Goal: Task Accomplishment & Management: Manage account settings

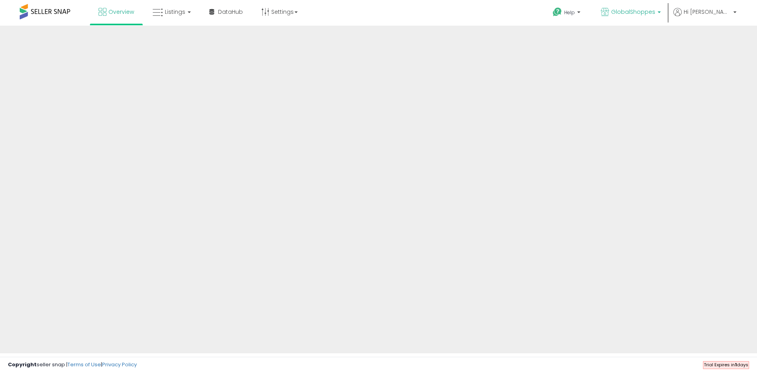
click at [661, 13] on p "GlobalShoppes" at bounding box center [631, 13] width 60 height 10
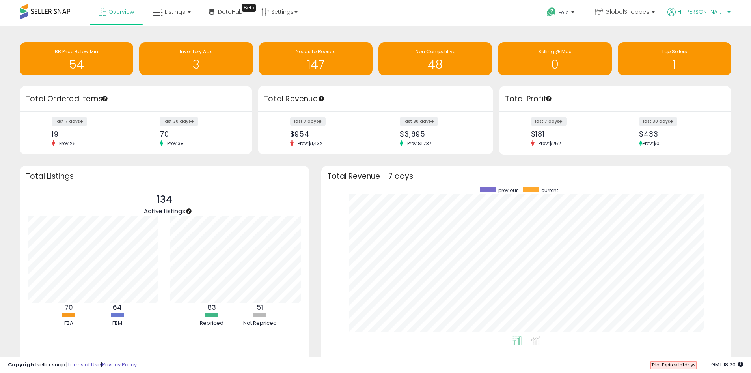
click at [727, 12] on b at bounding box center [728, 14] width 3 height 6
click at [716, 40] on link "Account" at bounding box center [712, 41] width 21 height 7
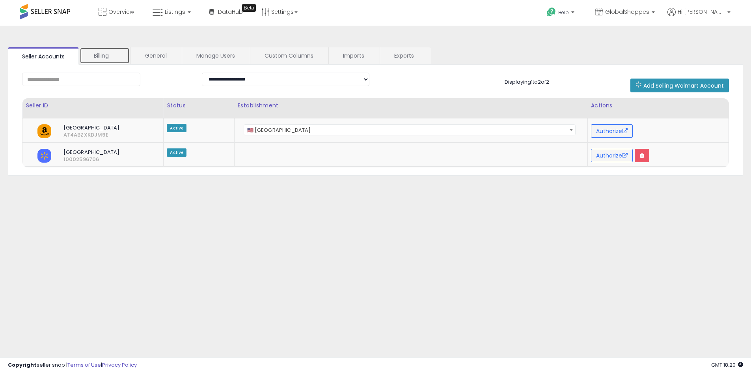
click at [105, 54] on link "Billing" at bounding box center [105, 55] width 50 height 17
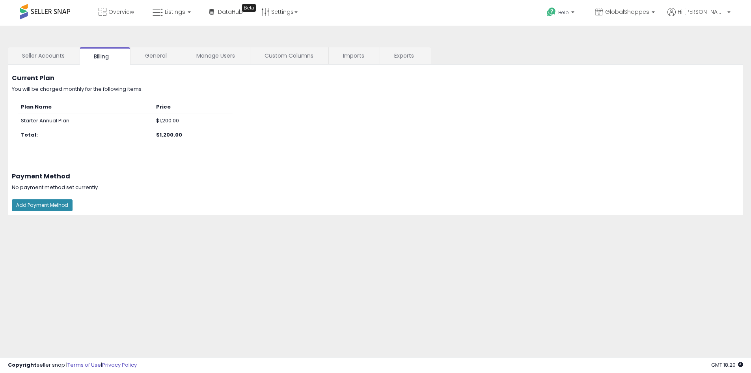
click at [44, 205] on button "Add Payment Method" at bounding box center [42, 205] width 61 height 12
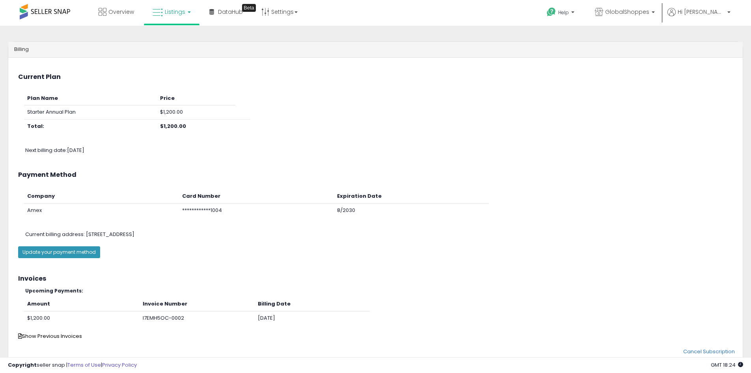
click at [177, 15] on span "Listings" at bounding box center [175, 12] width 21 height 8
click at [171, 46] on link at bounding box center [177, 41] width 54 height 16
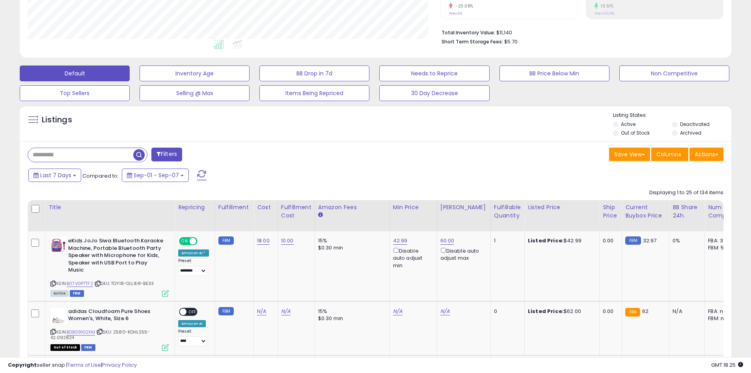
scroll to position [237, 0]
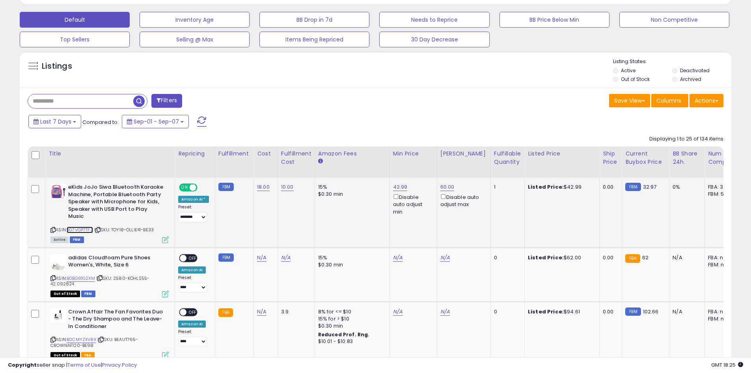
click at [86, 226] on link "B07VGP7TF2" at bounding box center [80, 229] width 26 height 7
click at [399, 186] on link "42.99" at bounding box center [400, 187] width 15 height 8
drag, startPoint x: 372, startPoint y: 160, endPoint x: 341, endPoint y: 159, distance: 30.8
click at [341, 159] on input "*****" at bounding box center [374, 159] width 70 height 13
type input "**"
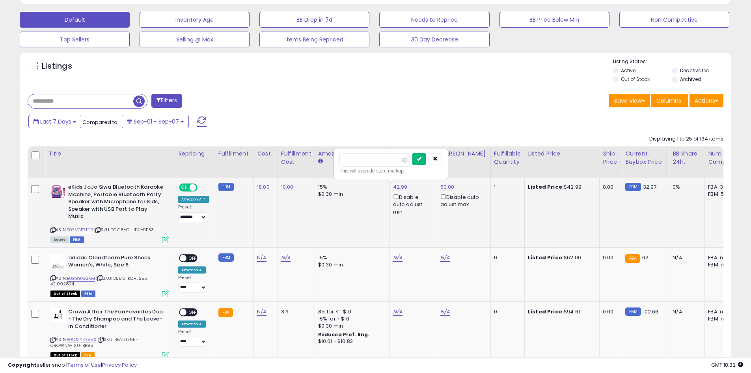
click at [426, 160] on button "submit" at bounding box center [418, 159] width 13 height 12
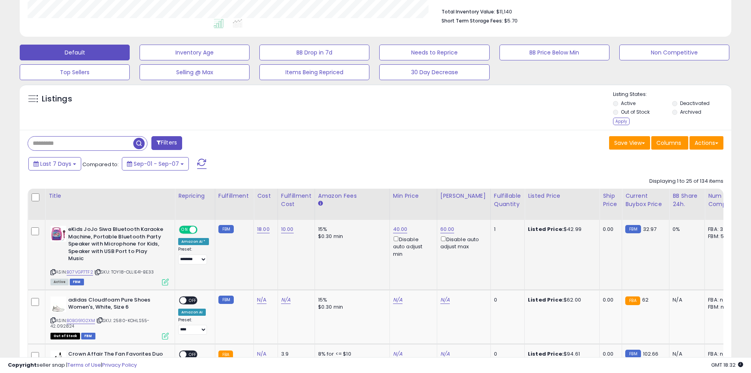
scroll to position [158, 0]
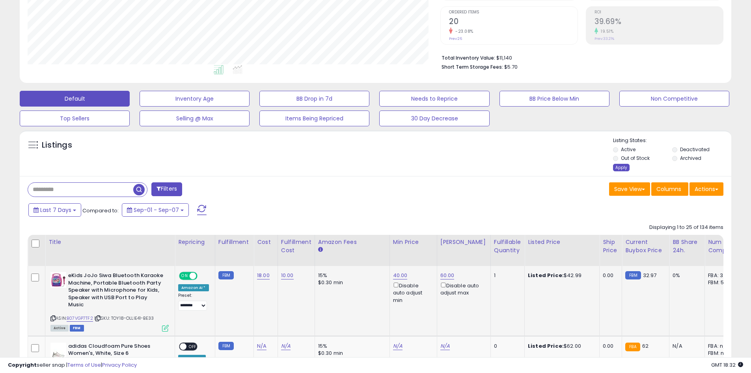
click at [620, 167] on div "Apply" at bounding box center [621, 167] width 17 height 7
click at [620, 126] on div "Default Inventory Age BB Drop in 7d Needs to Reprice BB Price Below Min Non Com…" at bounding box center [375, 106] width 731 height 39
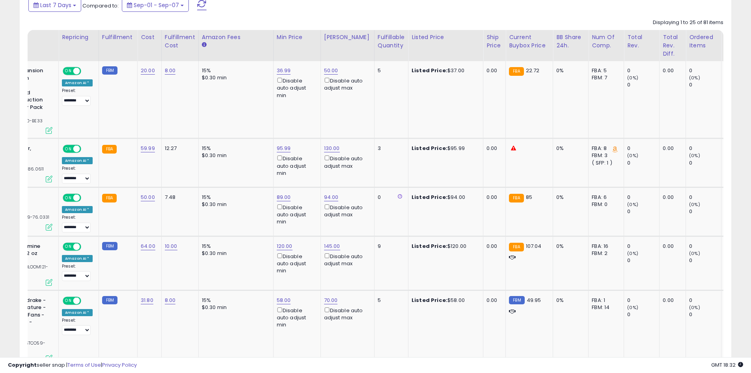
scroll to position [0, 0]
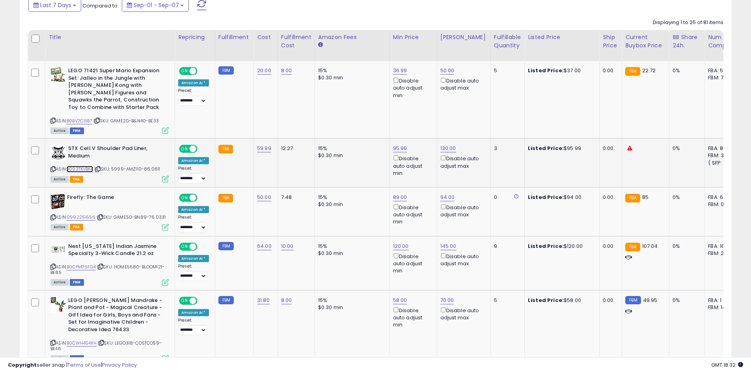
click at [82, 166] on link "B093TKVBK4" at bounding box center [80, 169] width 26 height 7
click at [79, 214] on link "0992251656" at bounding box center [81, 217] width 29 height 7
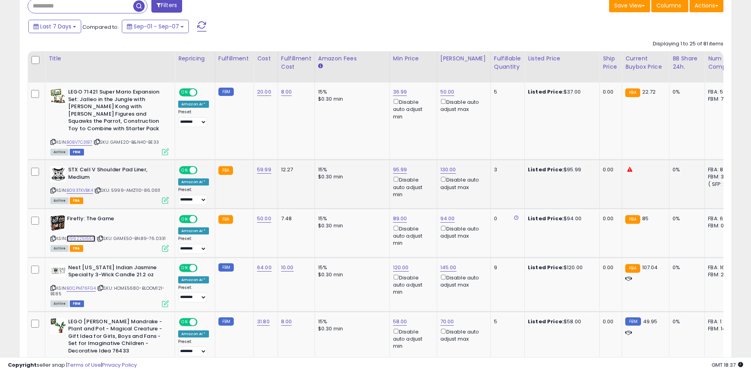
scroll to position [313, 0]
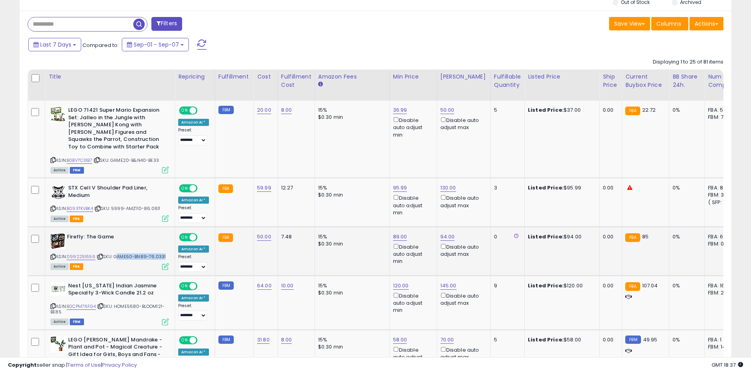
drag, startPoint x: 162, startPoint y: 248, endPoint x: 114, endPoint y: 245, distance: 48.2
click at [114, 245] on div "ASIN: 0992251656 | SKU: GAME50-BN89-76.0331 Active FBA" at bounding box center [109, 251] width 118 height 36
copy span "GAME50-BN89-76.033"
click at [124, 261] on td "Firefly: The Game ASIN: 0992251656 | SKU: GAME50-BN89-76.0331 Active FBA" at bounding box center [110, 250] width 130 height 49
drag, startPoint x: 115, startPoint y: 249, endPoint x: 164, endPoint y: 248, distance: 48.9
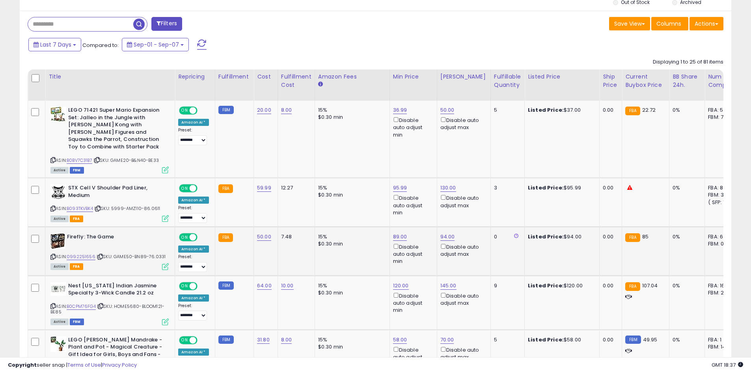
click at [164, 248] on div "ASIN: 0992251656 | SKU: GAME50-BN89-76.0331 Active FBA" at bounding box center [109, 251] width 118 height 36
copy span "GAME50-BN89-76.0331"
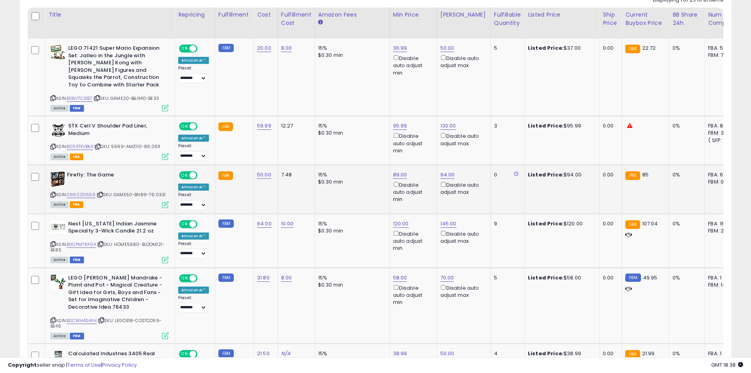
scroll to position [392, 0]
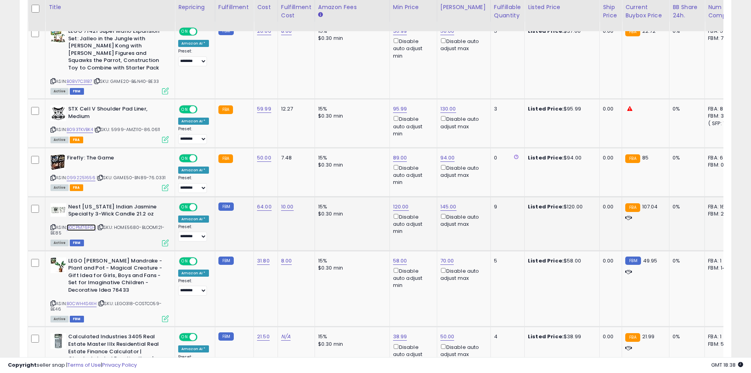
click at [89, 224] on link "B0CPM76FG4" at bounding box center [81, 227] width 29 height 7
click at [397, 203] on link "120.00" at bounding box center [401, 207] width 16 height 8
drag, startPoint x: 378, startPoint y: 175, endPoint x: 341, endPoint y: 174, distance: 36.7
click at [341, 174] on input "******" at bounding box center [375, 171] width 70 height 13
type input "***"
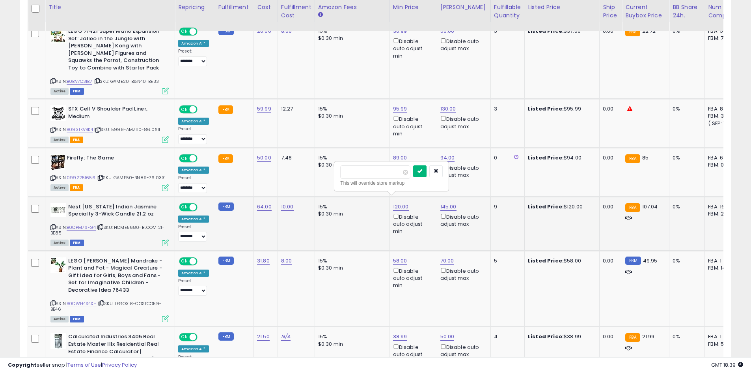
click at [422, 171] on icon "submit" at bounding box center [420, 170] width 5 height 5
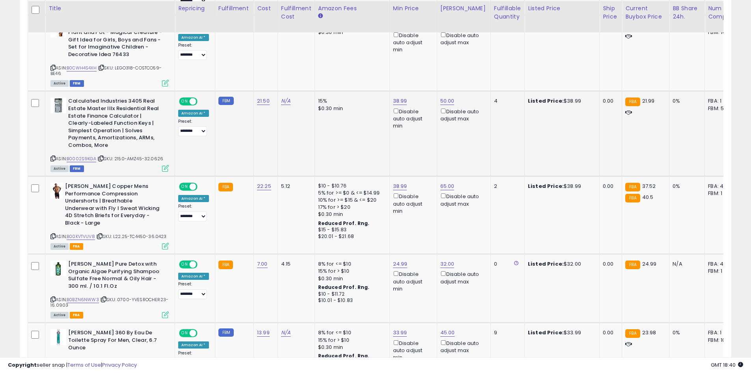
scroll to position [629, 0]
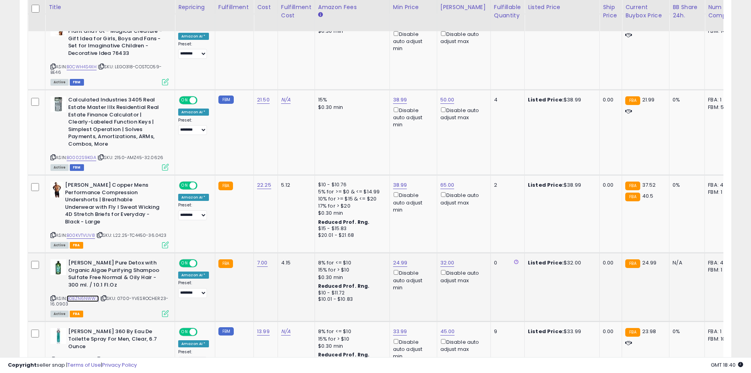
click at [78, 295] on link "B0BZN6NWW3" at bounding box center [83, 298] width 32 height 7
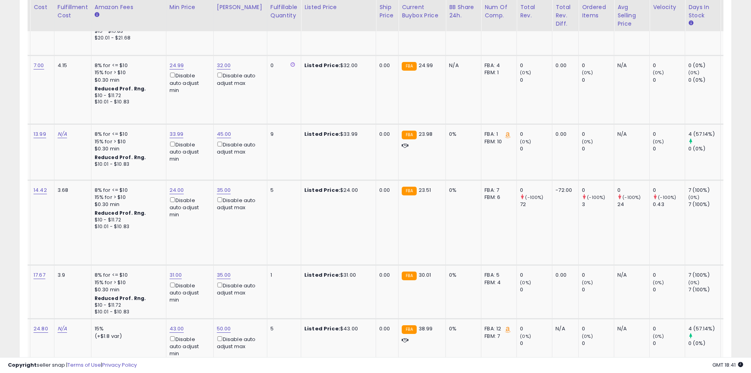
scroll to position [0, 232]
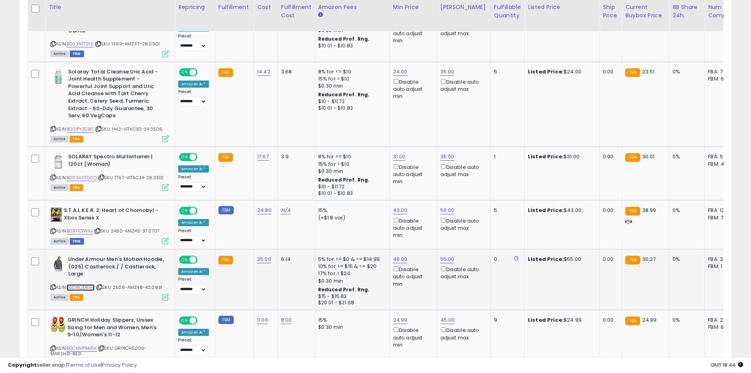
click at [88, 284] on link "B0D182D59B" at bounding box center [81, 287] width 28 height 7
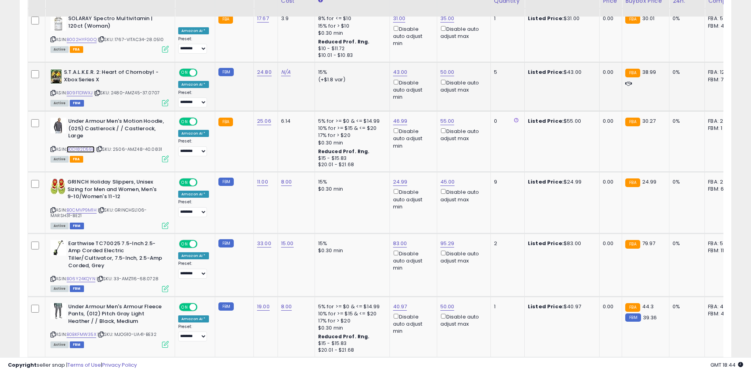
scroll to position [1102, 0]
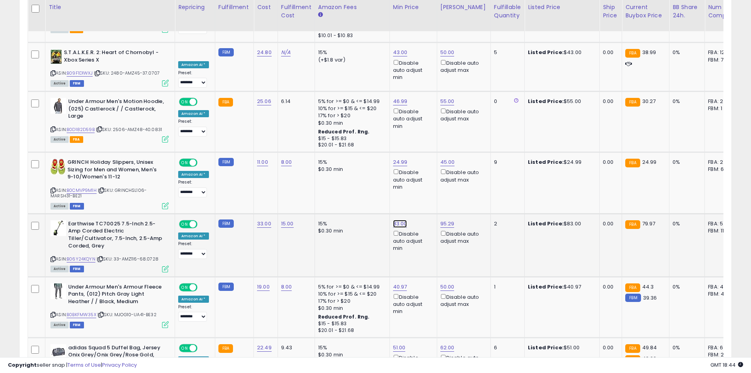
click at [398, 220] on link "83.00" at bounding box center [400, 224] width 14 height 8
drag, startPoint x: 385, startPoint y: 169, endPoint x: 335, endPoint y: 168, distance: 50.1
click at [335, 168] on div "***** This will override store markup" at bounding box center [391, 171] width 114 height 29
type input "**"
click at [421, 165] on icon "submit" at bounding box center [419, 166] width 5 height 5
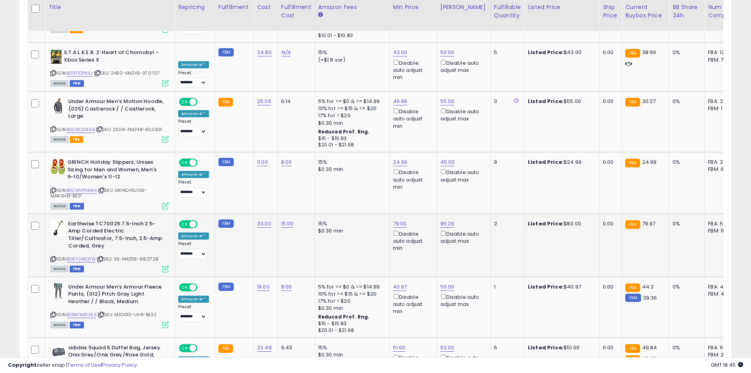
click at [66, 230] on div "ASIN: B06Y24KQYN | SKU: 33-AMZ116-68.0728 Active FBM" at bounding box center [109, 245] width 118 height 51
click at [74, 255] on link "B06Y24KQYN" at bounding box center [81, 258] width 29 height 7
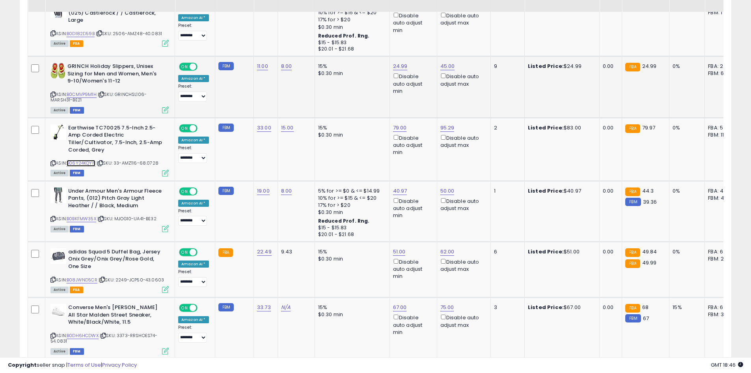
scroll to position [1220, 0]
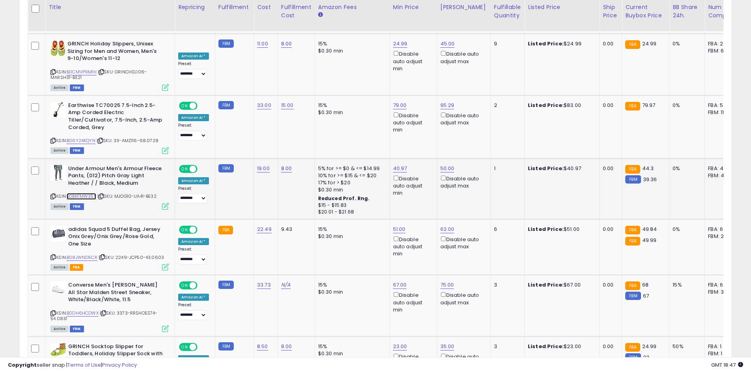
click at [81, 193] on link "B0BKFMW35X" at bounding box center [82, 196] width 30 height 7
click at [397, 225] on link "51.00" at bounding box center [399, 229] width 13 height 8
type input "*"
type input "*****"
click at [421, 172] on icon "submit" at bounding box center [418, 172] width 5 height 5
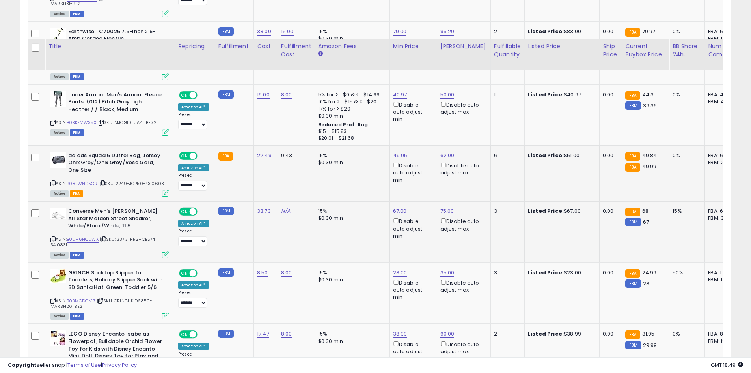
scroll to position [1339, 0]
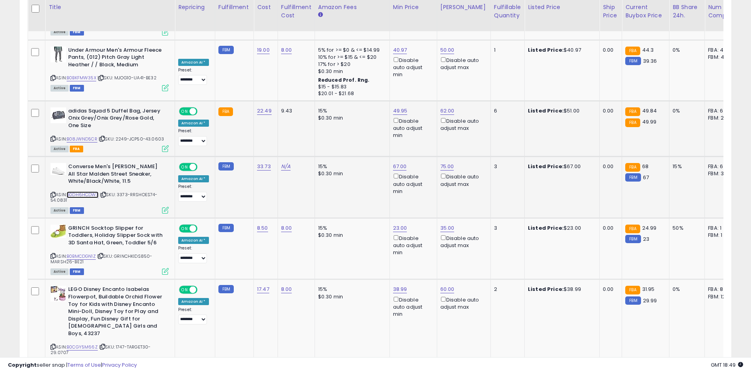
click at [81, 191] on link "B0DH6HCDWX" at bounding box center [83, 194] width 32 height 7
click at [86, 191] on link "B0DH6HCDWX" at bounding box center [83, 194] width 32 height 7
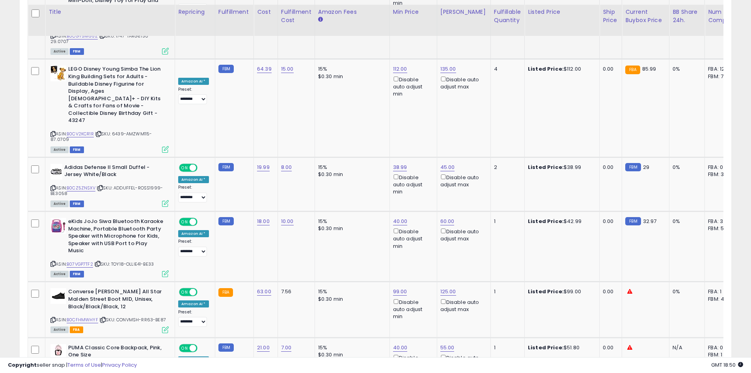
scroll to position [1654, 0]
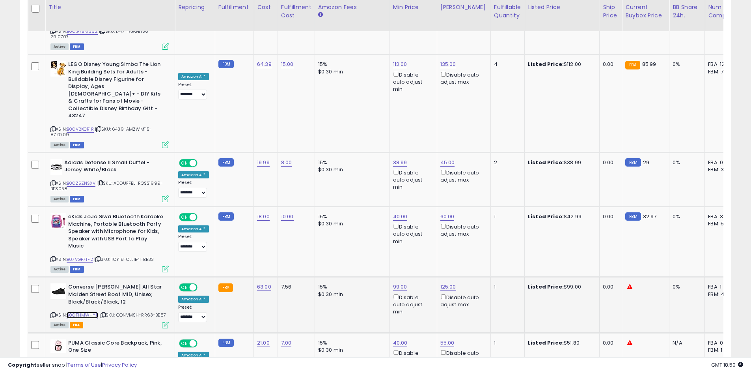
click at [86, 311] on link "B0CFHMWHYF" at bounding box center [83, 314] width 32 height 7
click at [397, 283] on link "99.00" at bounding box center [400, 287] width 14 height 8
drag, startPoint x: 367, startPoint y: 201, endPoint x: 322, endPoint y: 202, distance: 45.4
type input "**"
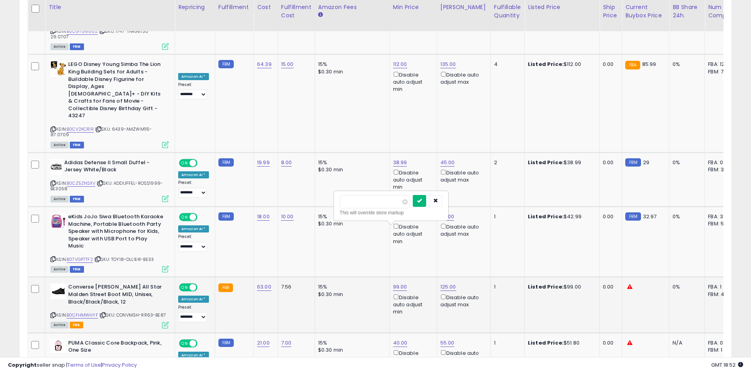
click at [422, 199] on icon "submit" at bounding box center [419, 200] width 5 height 5
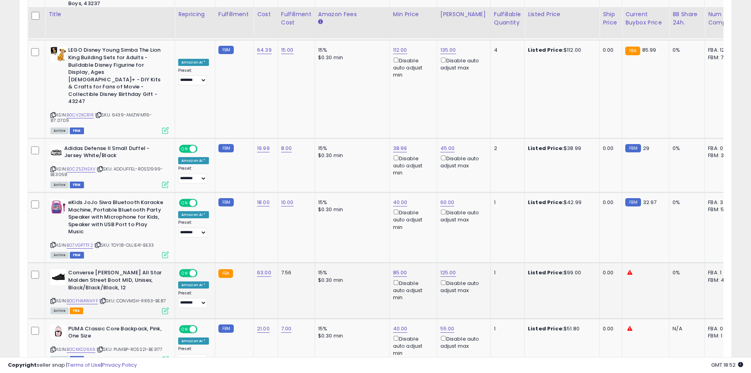
scroll to position [1680, 0]
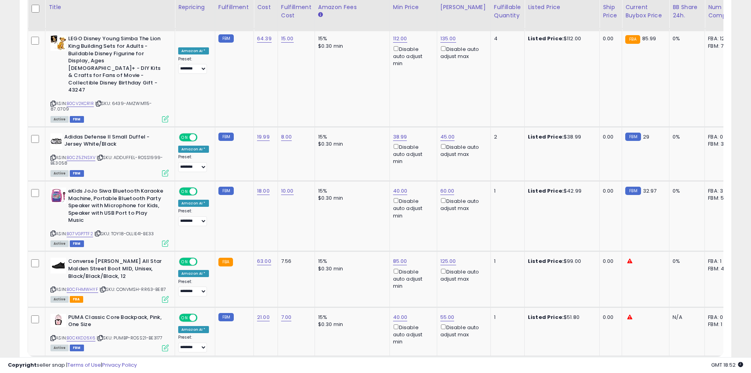
click at [661, 364] on link "2" at bounding box center [662, 370] width 13 height 13
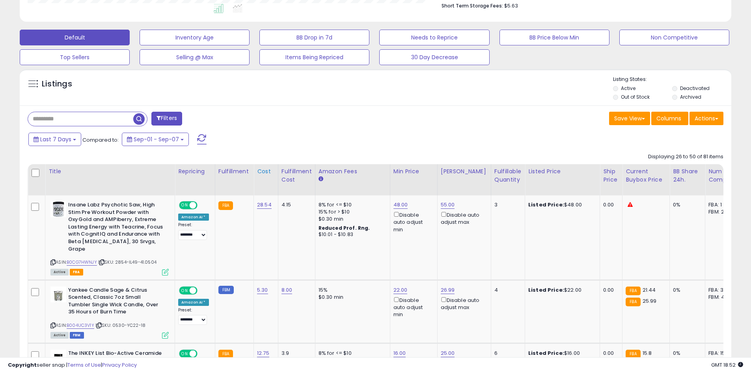
scroll to position [274, 0]
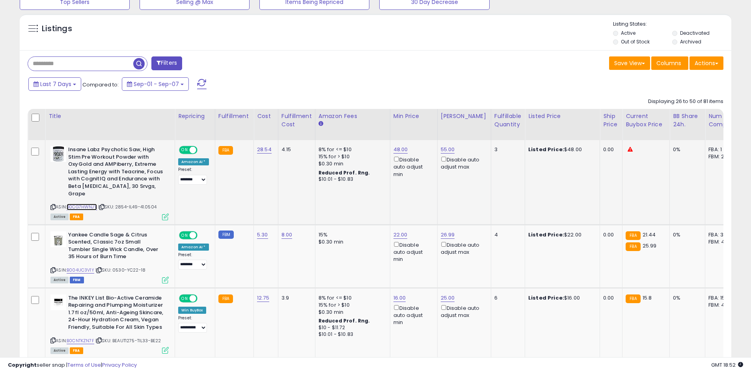
click at [84, 203] on link "B0CG7HWNJY" at bounding box center [82, 206] width 30 height 7
